Goal: Information Seeking & Learning: Find specific fact

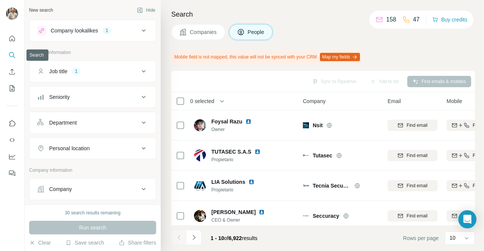
click at [11, 54] on icon "Search" at bounding box center [12, 55] width 8 height 8
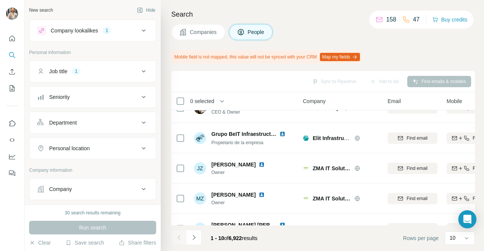
scroll to position [77, 0]
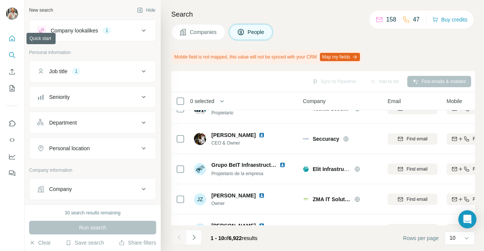
click at [9, 39] on icon "Quick start" at bounding box center [12, 39] width 6 height 6
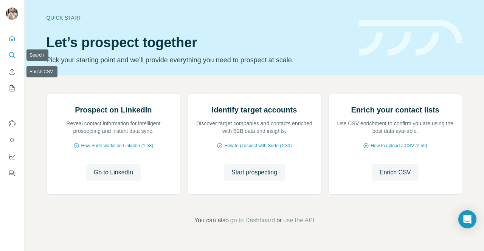
click at [9, 56] on icon "Search" at bounding box center [12, 55] width 8 height 8
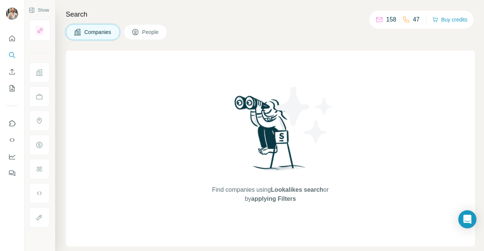
click at [153, 27] on button "People" at bounding box center [146, 32] width 44 height 16
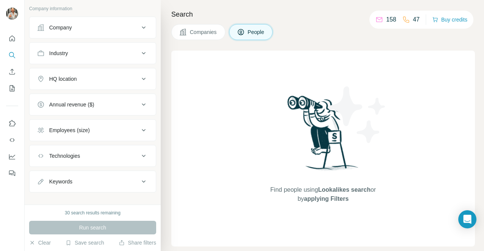
scroll to position [167, 0]
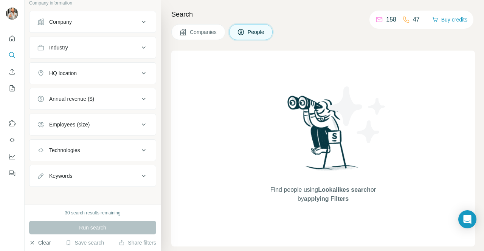
click at [44, 241] on button "Clear" at bounding box center [40, 243] width 22 height 8
click at [394, 17] on div "158 47" at bounding box center [397, 19] width 44 height 11
click at [388, 18] on p "158" at bounding box center [391, 19] width 10 height 9
drag, startPoint x: 412, startPoint y: 20, endPoint x: 349, endPoint y: 23, distance: 63.2
click at [409, 21] on div "47" at bounding box center [410, 19] width 17 height 9
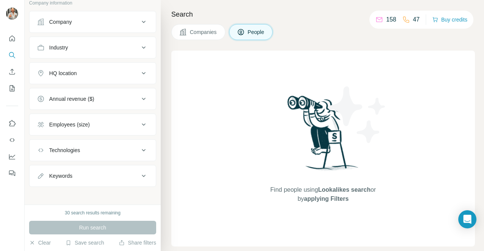
click at [311, 199] on span "applying Filters" at bounding box center [326, 199] width 45 height 6
click at [208, 19] on h4 "Search" at bounding box center [322, 14] width 303 height 11
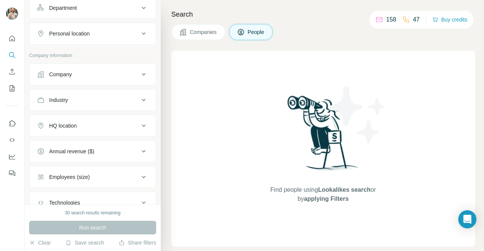
scroll to position [0, 0]
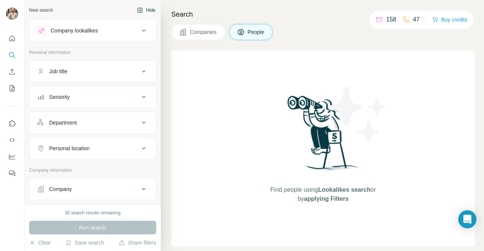
click at [140, 9] on button "Hide" at bounding box center [145, 10] width 29 height 11
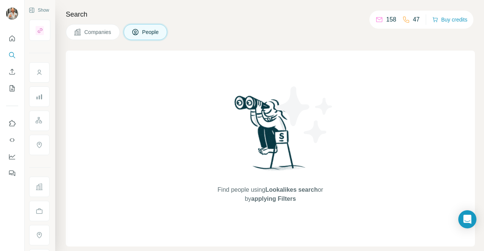
click at [143, 31] on span "People" at bounding box center [150, 32] width 17 height 8
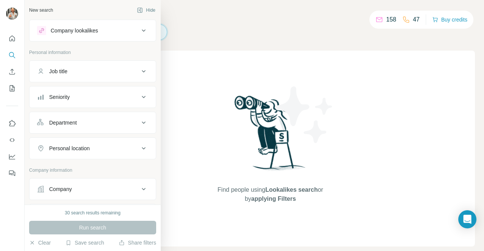
click at [62, 69] on div "Job title" at bounding box center [58, 72] width 18 height 8
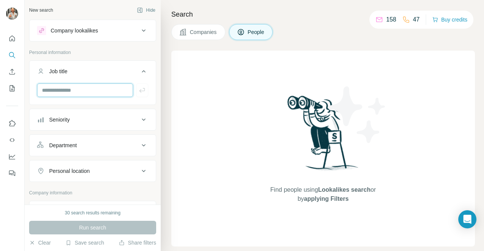
click at [63, 87] on input "text" at bounding box center [85, 90] width 96 height 14
paste input "**********"
type input "**********"
click at [94, 229] on div "Run search" at bounding box center [92, 228] width 127 height 14
click at [138, 90] on icon "button" at bounding box center [142, 91] width 8 height 8
